Goal: Transaction & Acquisition: Obtain resource

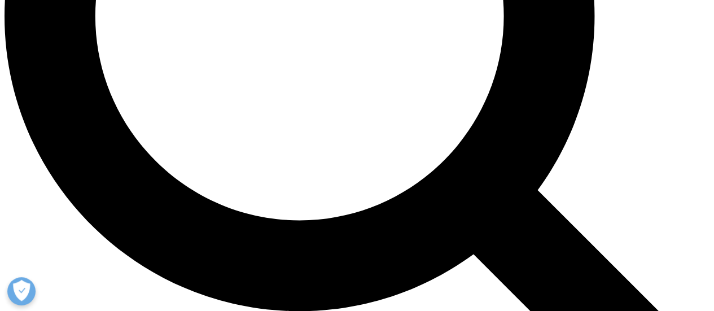
scroll to position [1009, 0]
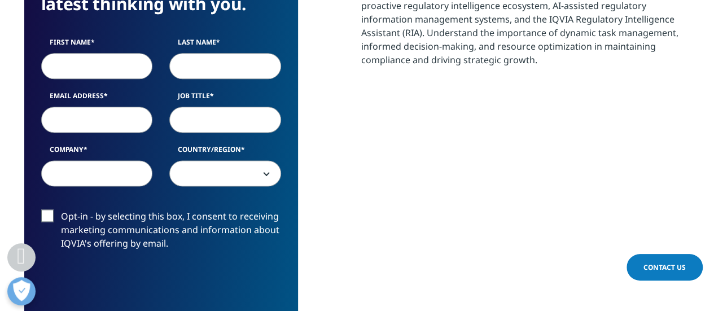
scroll to position [677, 0]
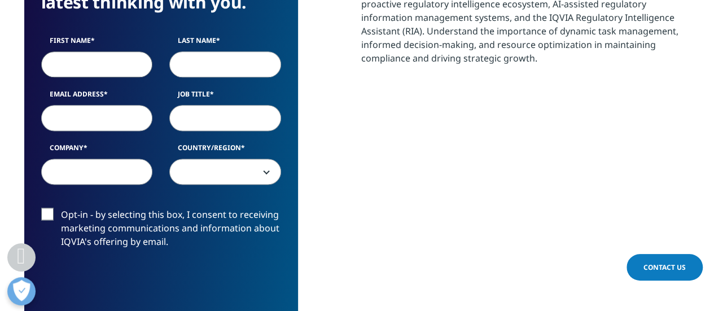
click at [81, 64] on input "First Name" at bounding box center [97, 64] width 112 height 26
type input "Artemis"
type input "Koukounari"
click at [60, 115] on input "Email Address" at bounding box center [97, 118] width 112 height 26
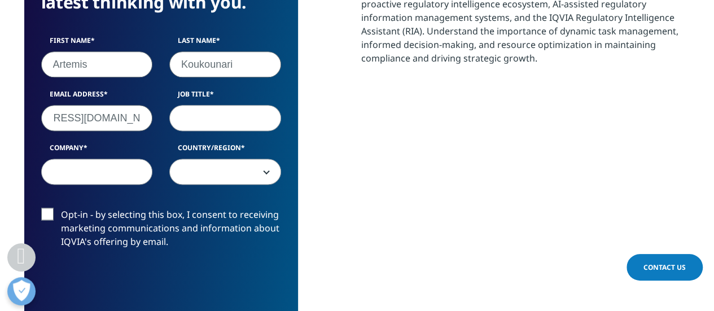
type input "artemis.koukounari@abbvie.com"
click at [230, 113] on input "Job Title" at bounding box center [225, 118] width 112 height 26
type input "Director in Epidemiology"
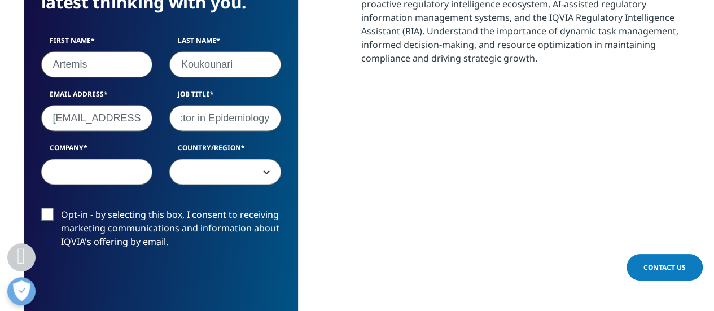
scroll to position [0, 0]
click at [80, 173] on input "Company" at bounding box center [97, 172] width 112 height 26
type input "AbbVie"
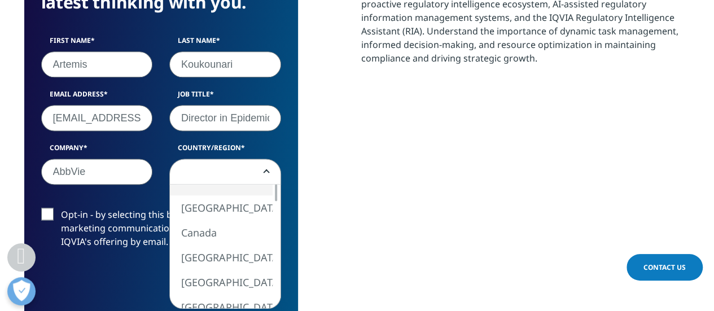
click at [264, 172] on b at bounding box center [264, 172] width 0 height 0
select select "[GEOGRAPHIC_DATA]"
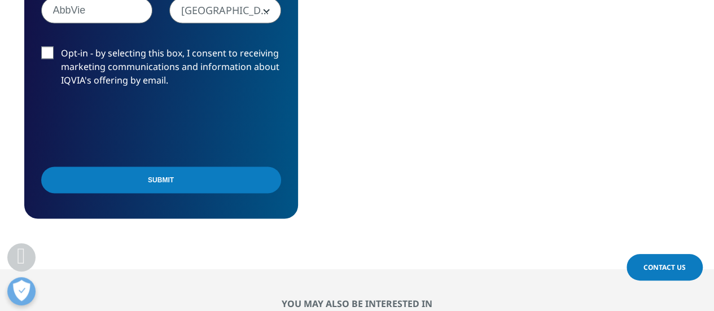
scroll to position [844, 0]
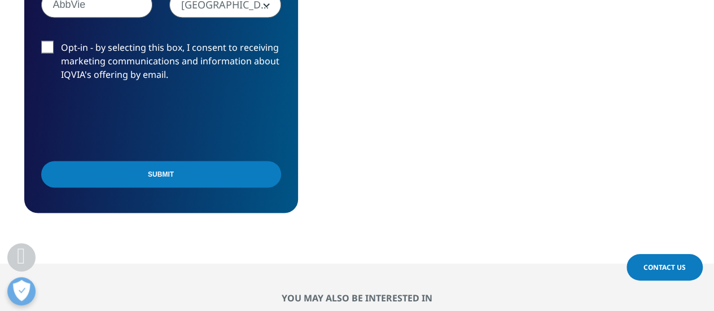
click at [158, 172] on input "Submit" at bounding box center [161, 174] width 240 height 27
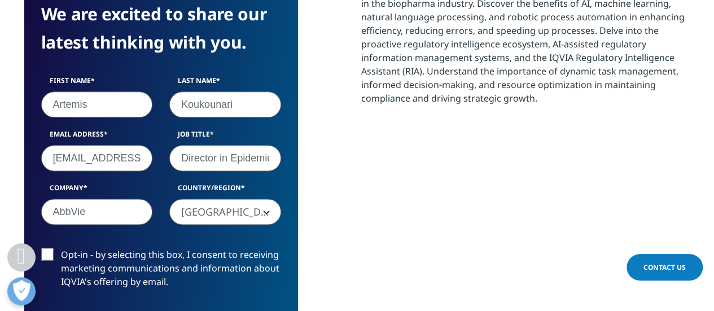
scroll to position [6, 6]
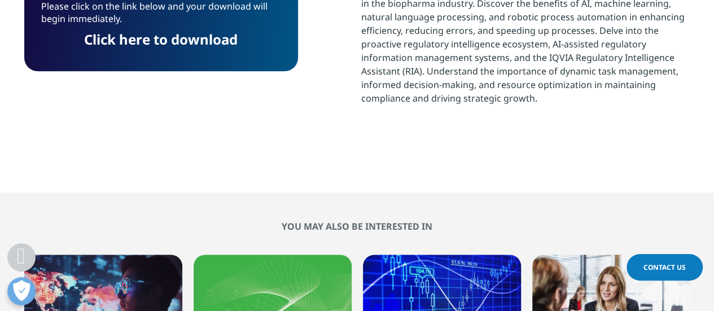
click at [169, 39] on link "Click here to download" at bounding box center [160, 39] width 153 height 19
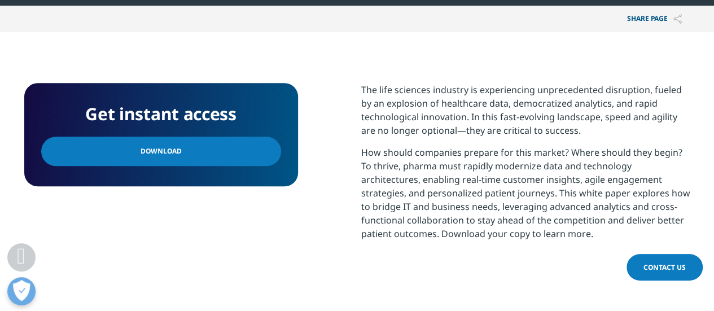
scroll to position [429, 0]
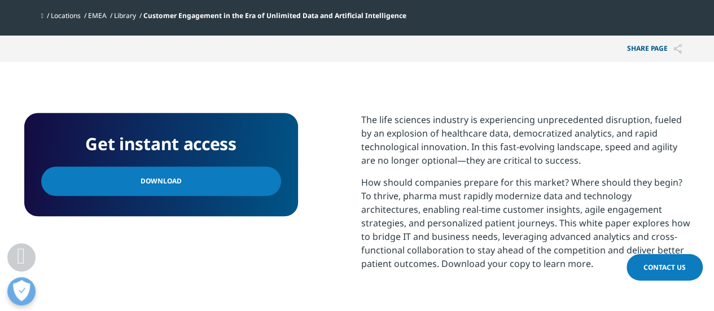
click at [258, 189] on link "Download" at bounding box center [161, 180] width 240 height 29
